Goal: Transaction & Acquisition: Purchase product/service

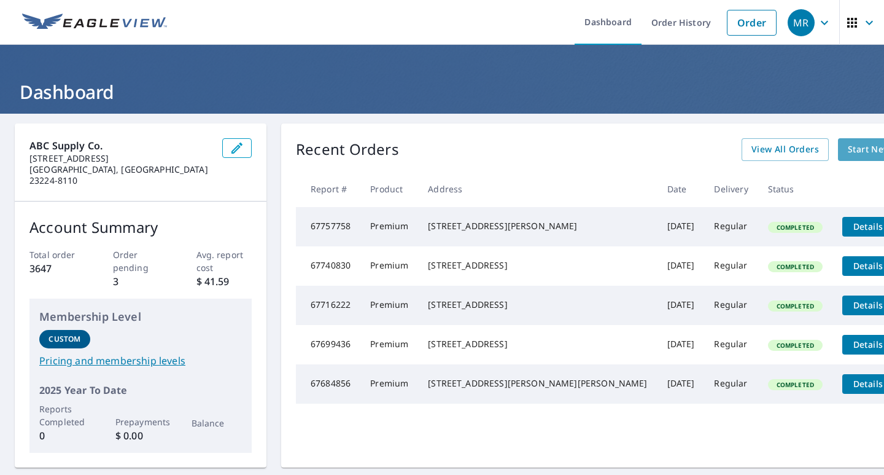
click at [848, 148] on span "Start New Order" at bounding box center [883, 149] width 71 height 15
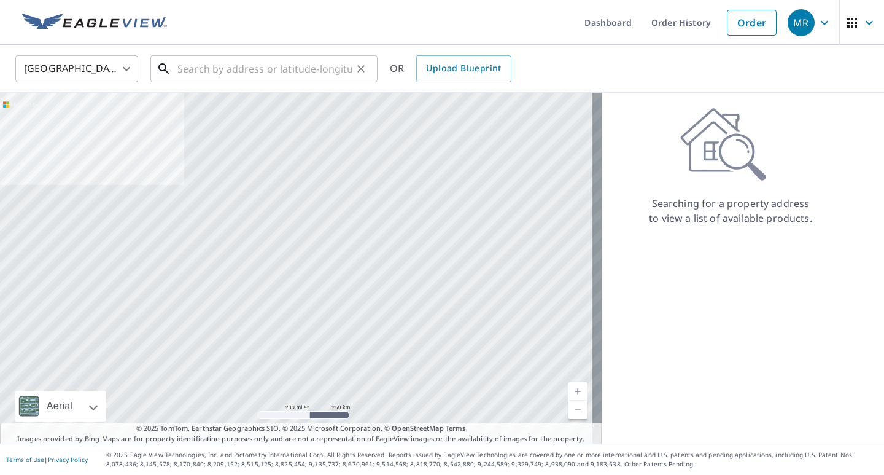
click at [185, 71] on input "text" at bounding box center [264, 69] width 175 height 34
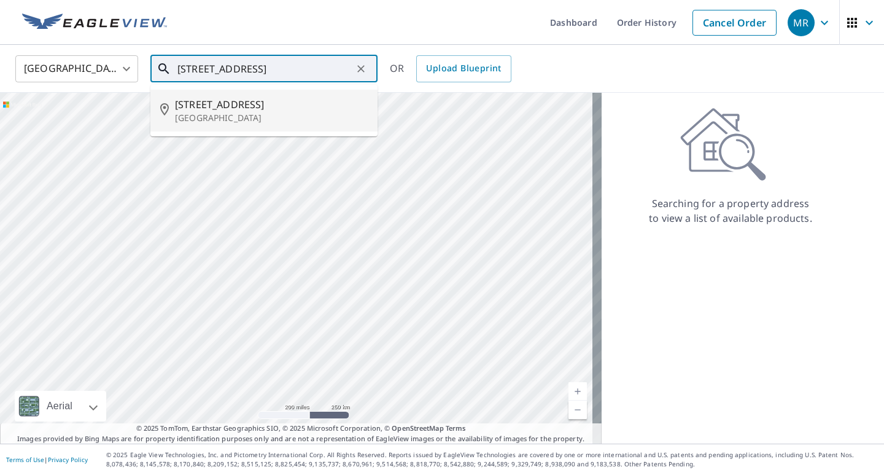
click at [263, 111] on span "[STREET_ADDRESS]" at bounding box center [271, 104] width 193 height 15
type input "[STREET_ADDRESS]"
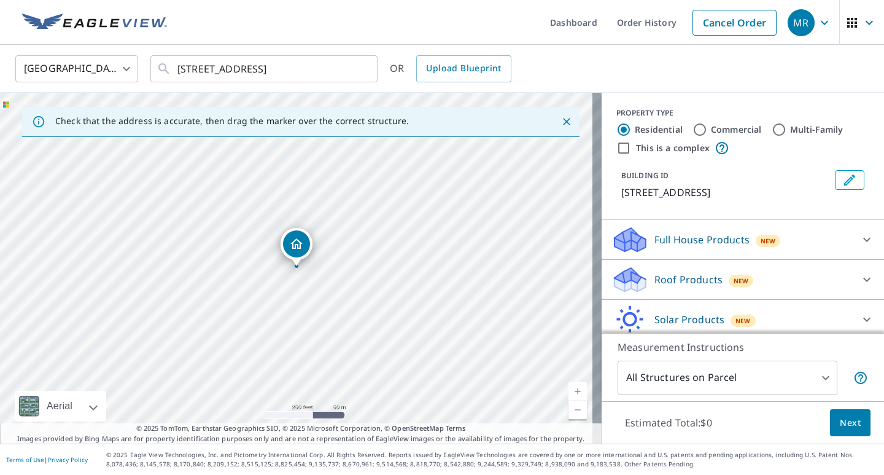
scroll to position [47, 0]
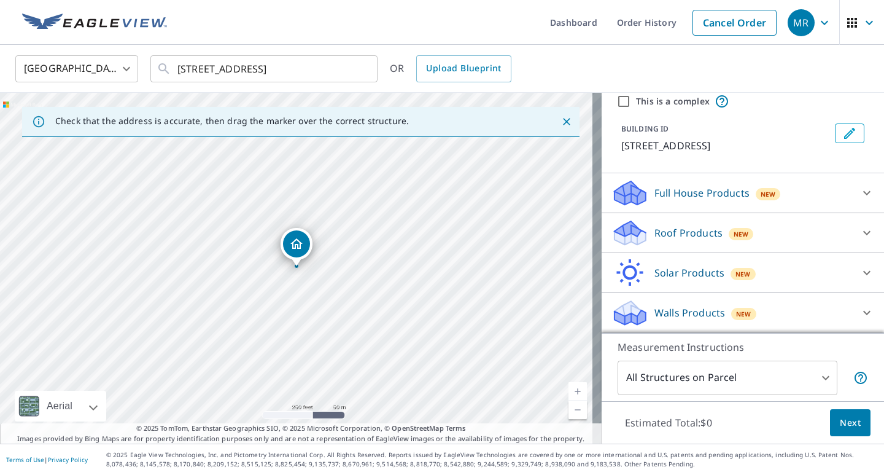
click at [620, 230] on icon at bounding box center [628, 228] width 27 height 15
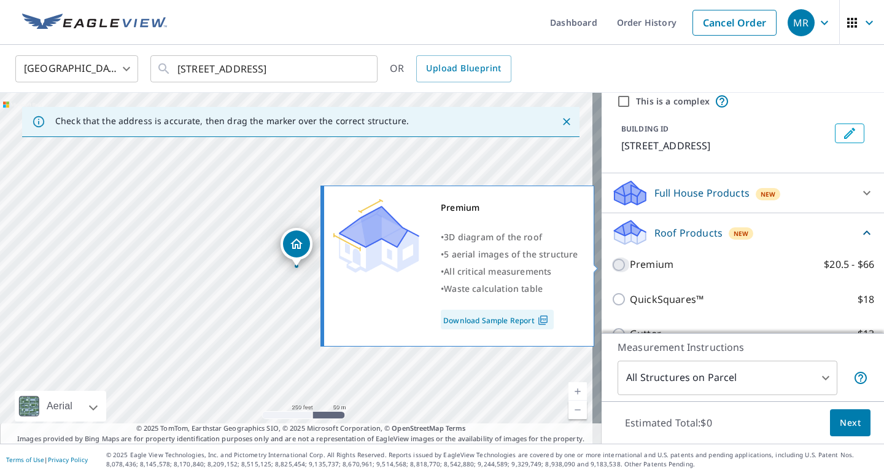
click at [613, 264] on input "Premium $20.5 - $66" at bounding box center [621, 264] width 18 height 15
checkbox input "true"
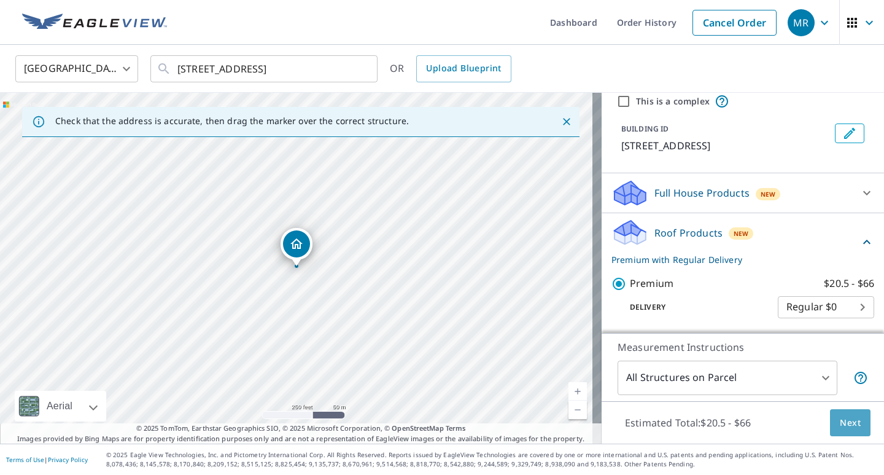
click at [840, 424] on span "Next" at bounding box center [850, 422] width 21 height 15
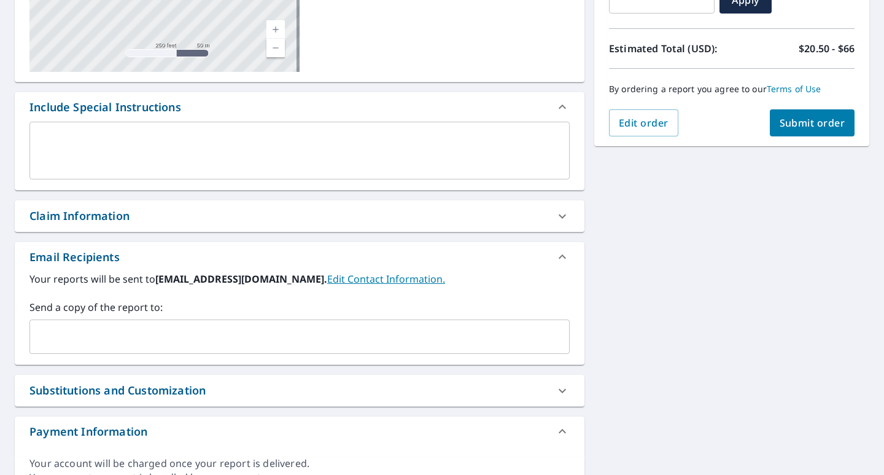
scroll to position [307, 0]
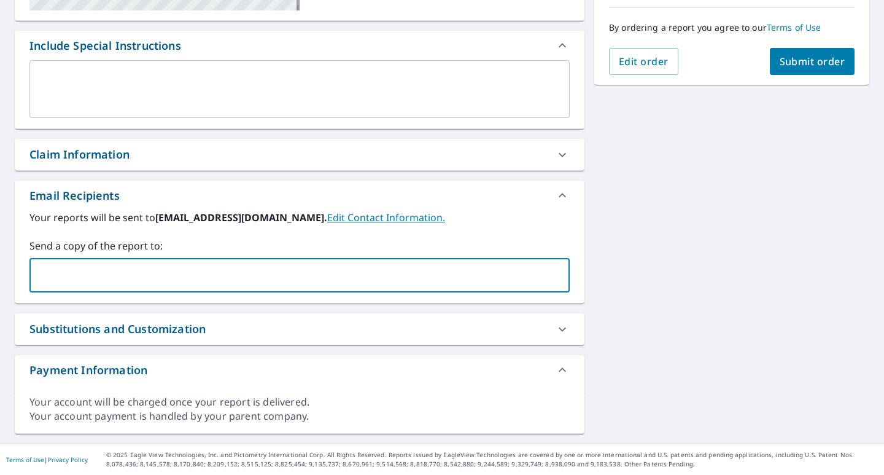
click at [39, 275] on input "text" at bounding box center [290, 274] width 511 height 23
type input "[PERSON_NAME][EMAIL_ADDRESS][DOMAIN_NAME]"
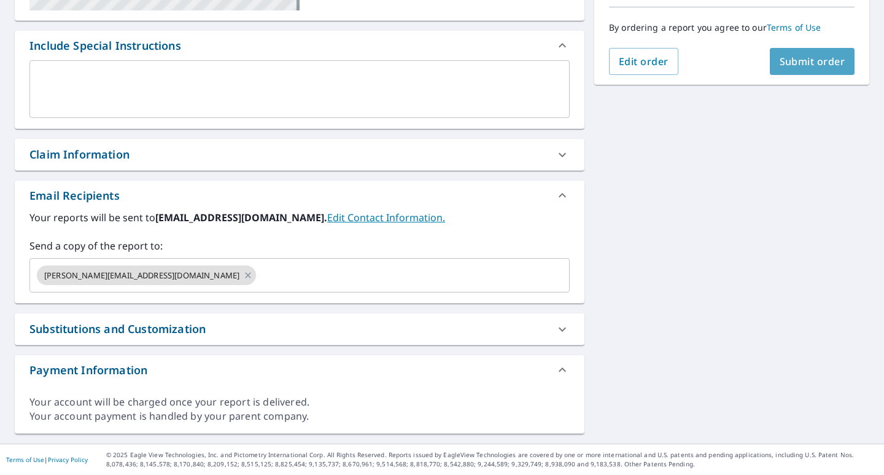
click at [814, 60] on span "Submit order" at bounding box center [813, 62] width 66 height 14
checkbox input "true"
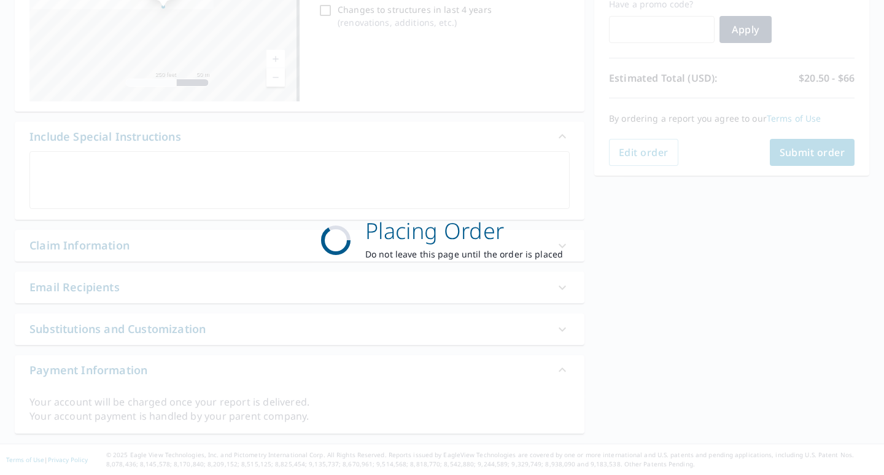
scroll to position [216, 0]
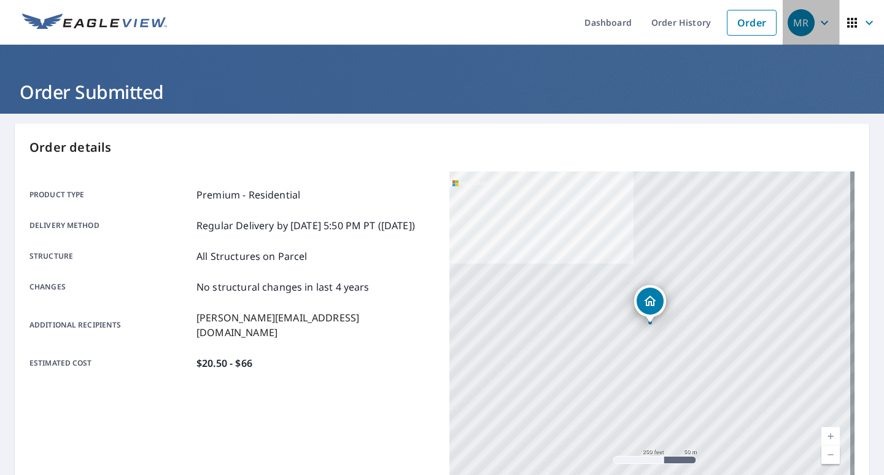
click at [821, 22] on icon "button" at bounding box center [824, 22] width 7 height 4
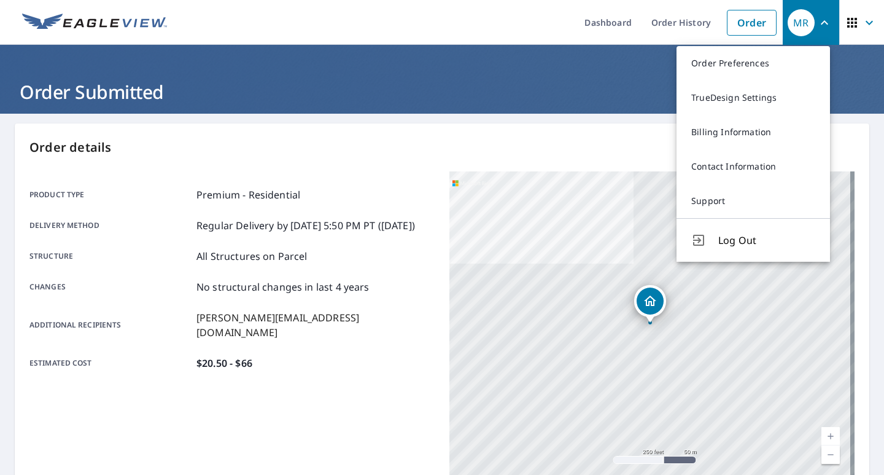
click at [556, 147] on p "Order details" at bounding box center [441, 147] width 825 height 18
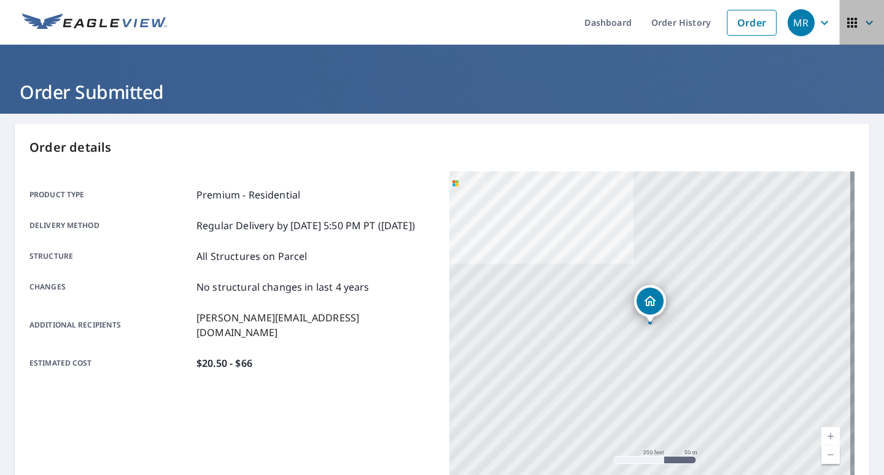
click at [847, 23] on icon "button" at bounding box center [852, 23] width 10 height 10
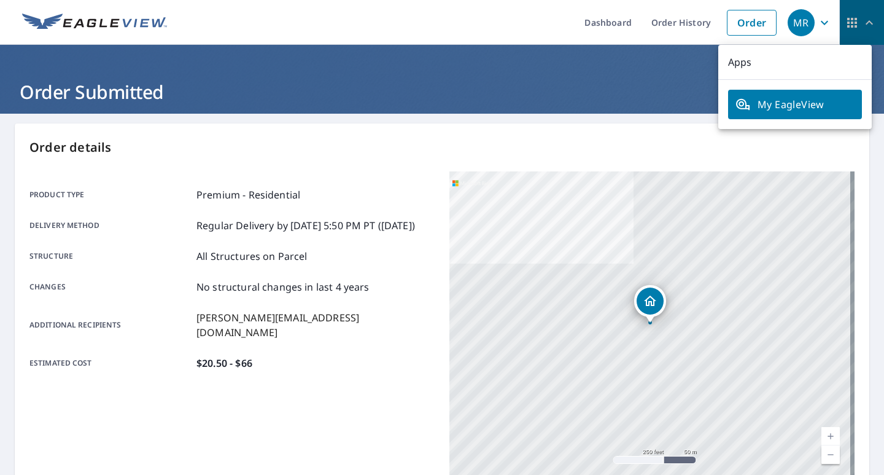
click at [847, 23] on icon "button" at bounding box center [852, 23] width 10 height 10
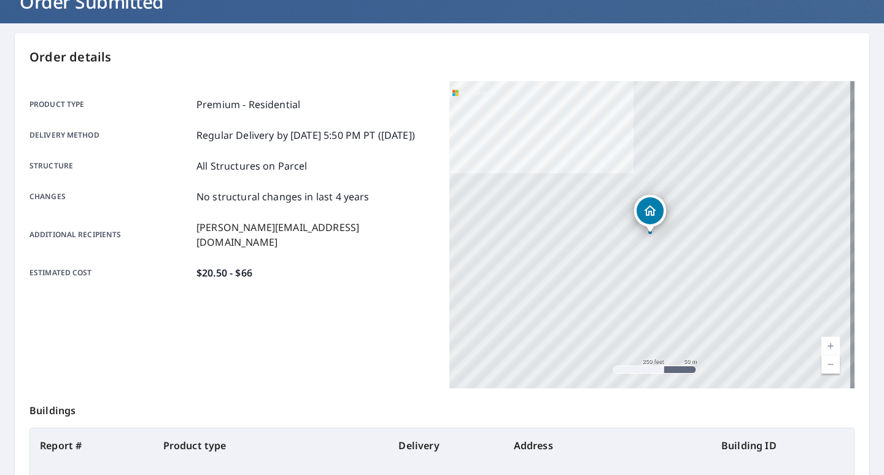
scroll to position [248, 0]
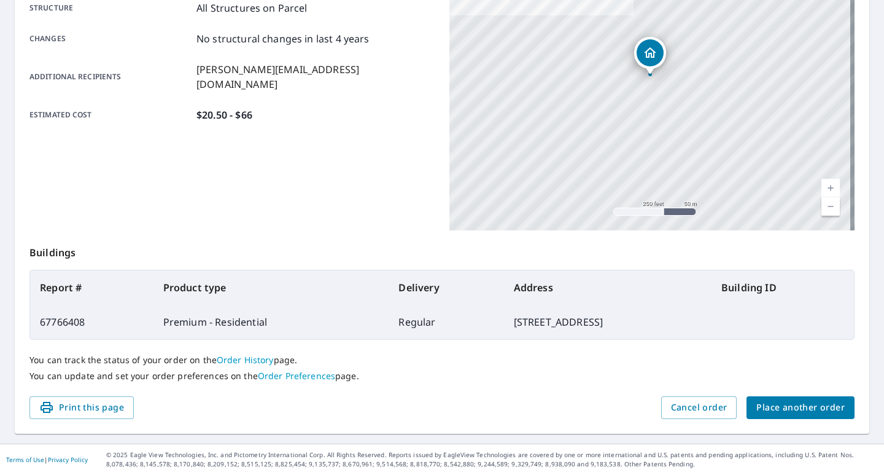
click at [303, 376] on link "Order Preferences" at bounding box center [296, 376] width 77 height 12
